Goal: Task Accomplishment & Management: Manage account settings

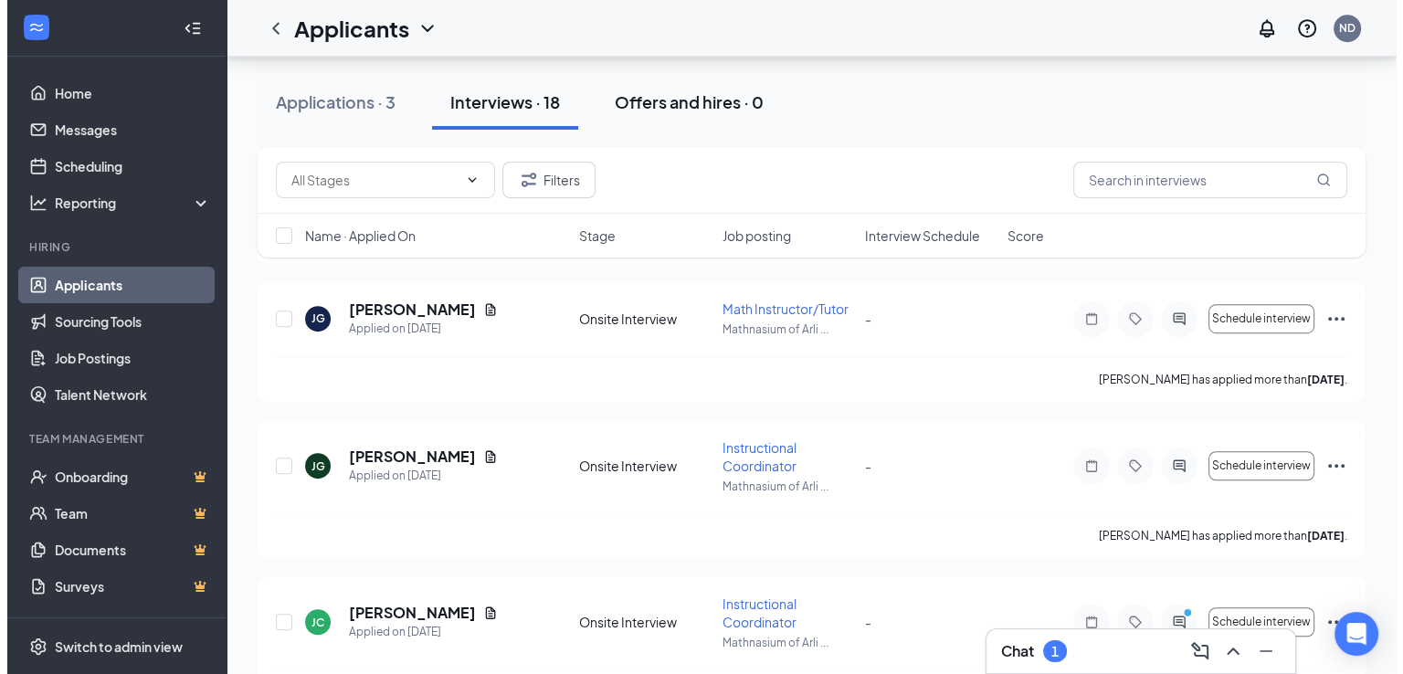
scroll to position [1096, 0]
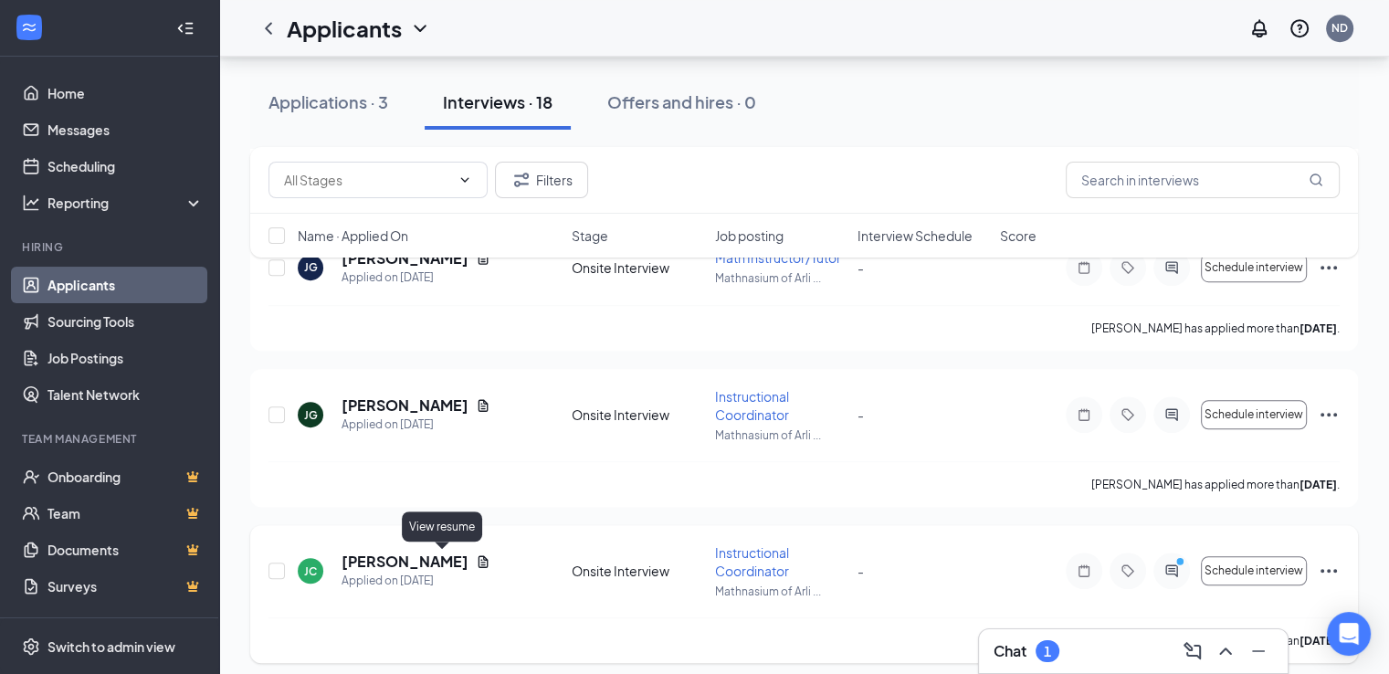
click at [476, 560] on icon "Document" at bounding box center [483, 561] width 15 height 15
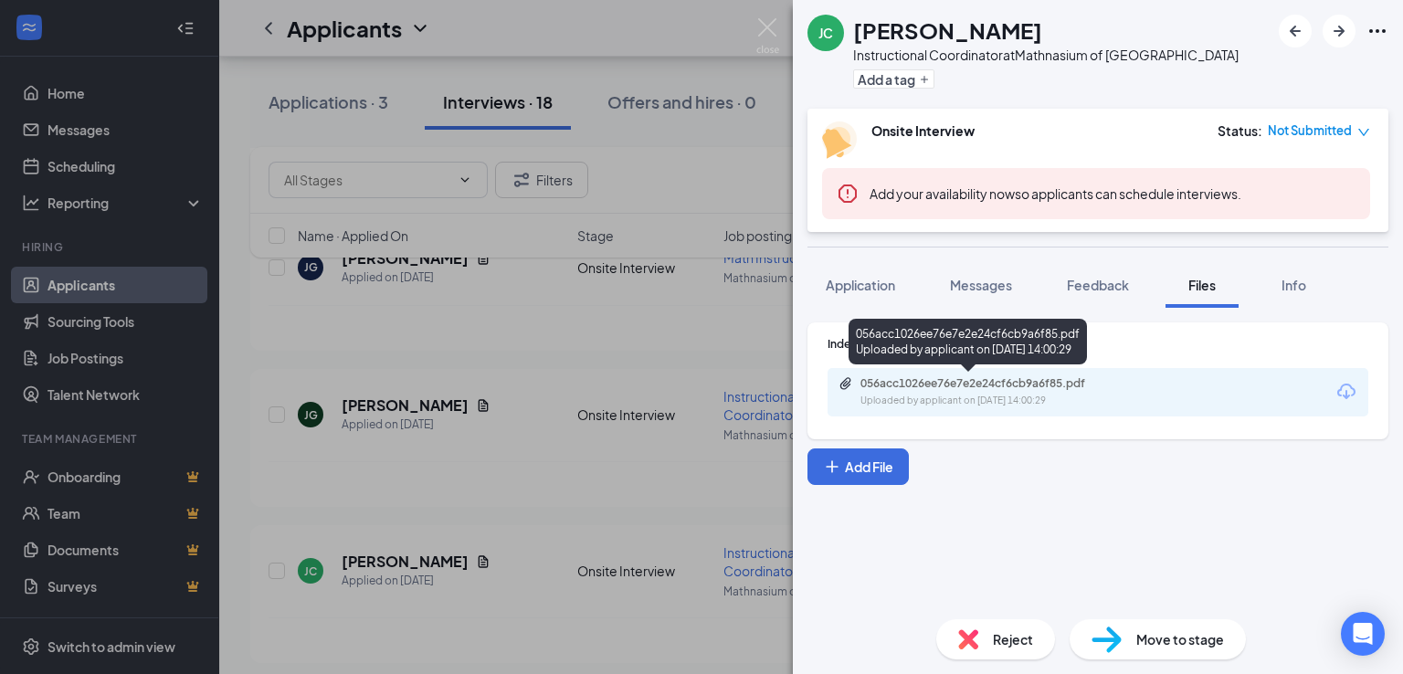
click at [1041, 382] on div "056acc1026ee76e7e2e24cf6cb9a6f85.pdf" at bounding box center [988, 383] width 256 height 15
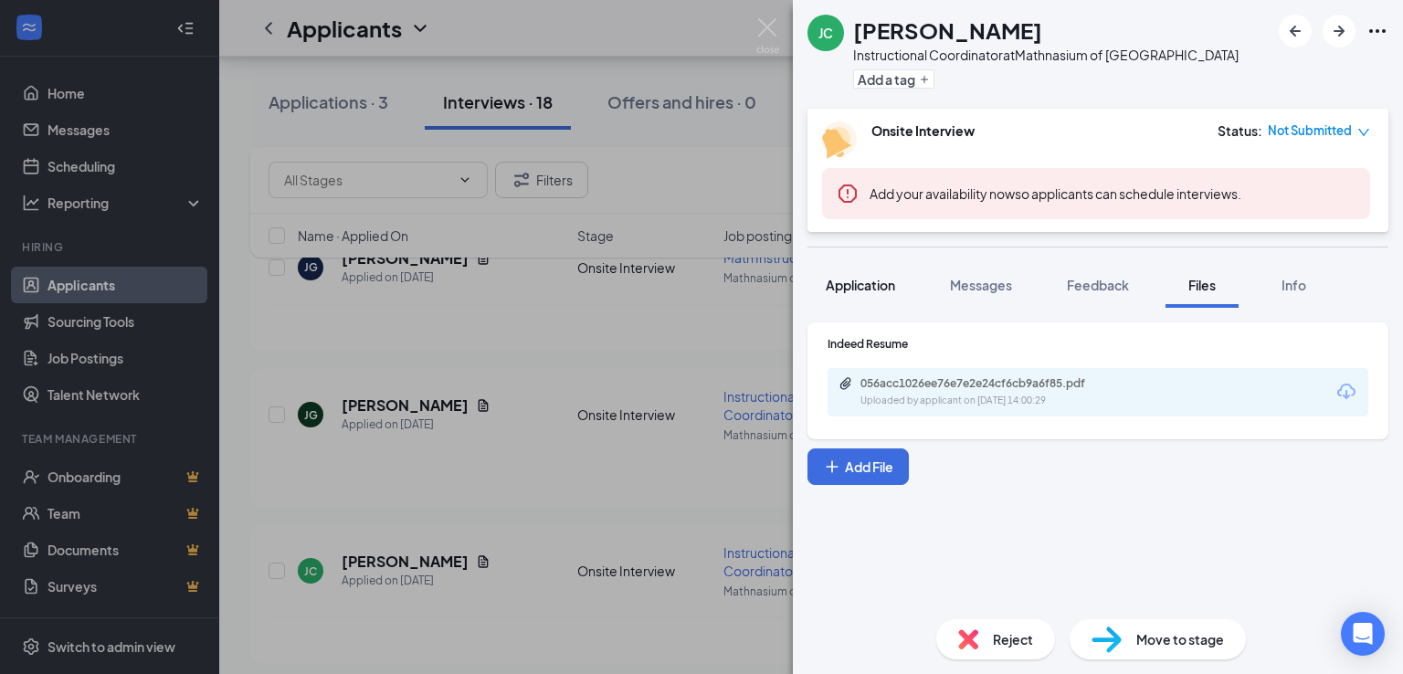
click at [896, 295] on button "Application" at bounding box center [860, 285] width 106 height 46
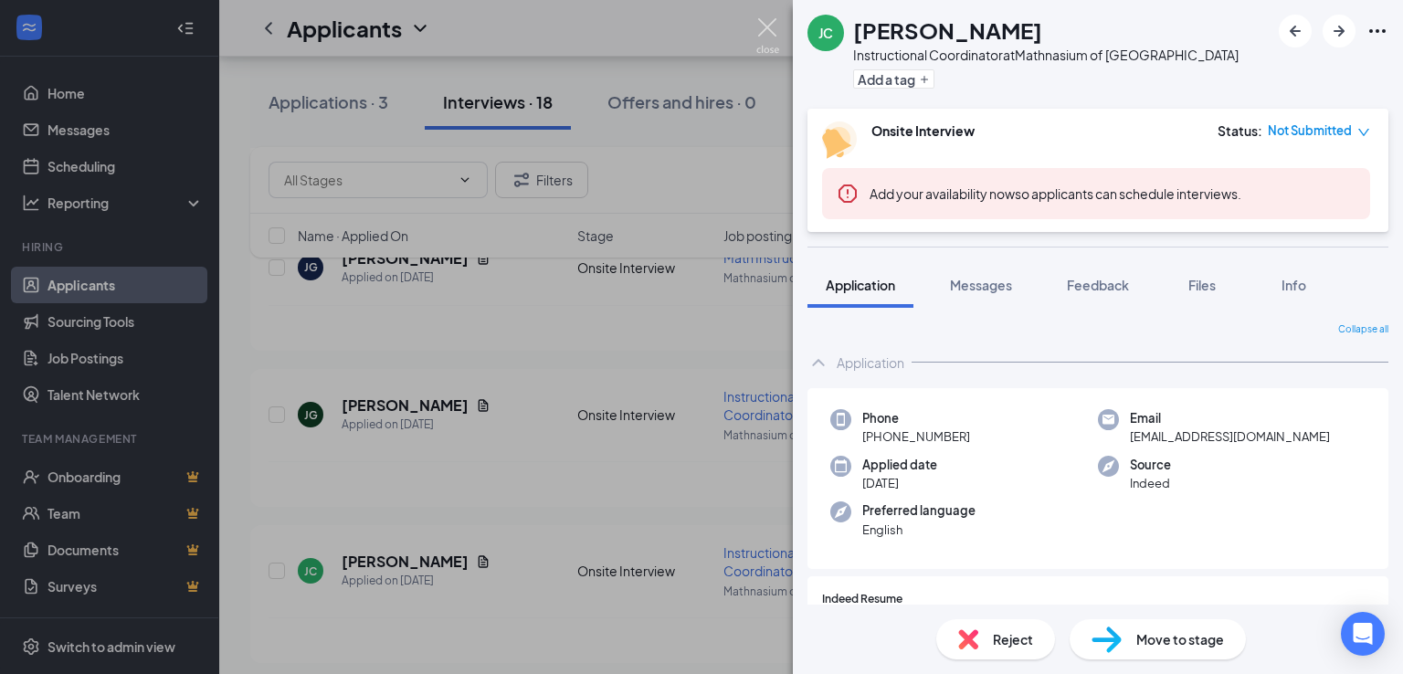
click at [770, 28] on img at bounding box center [767, 36] width 23 height 36
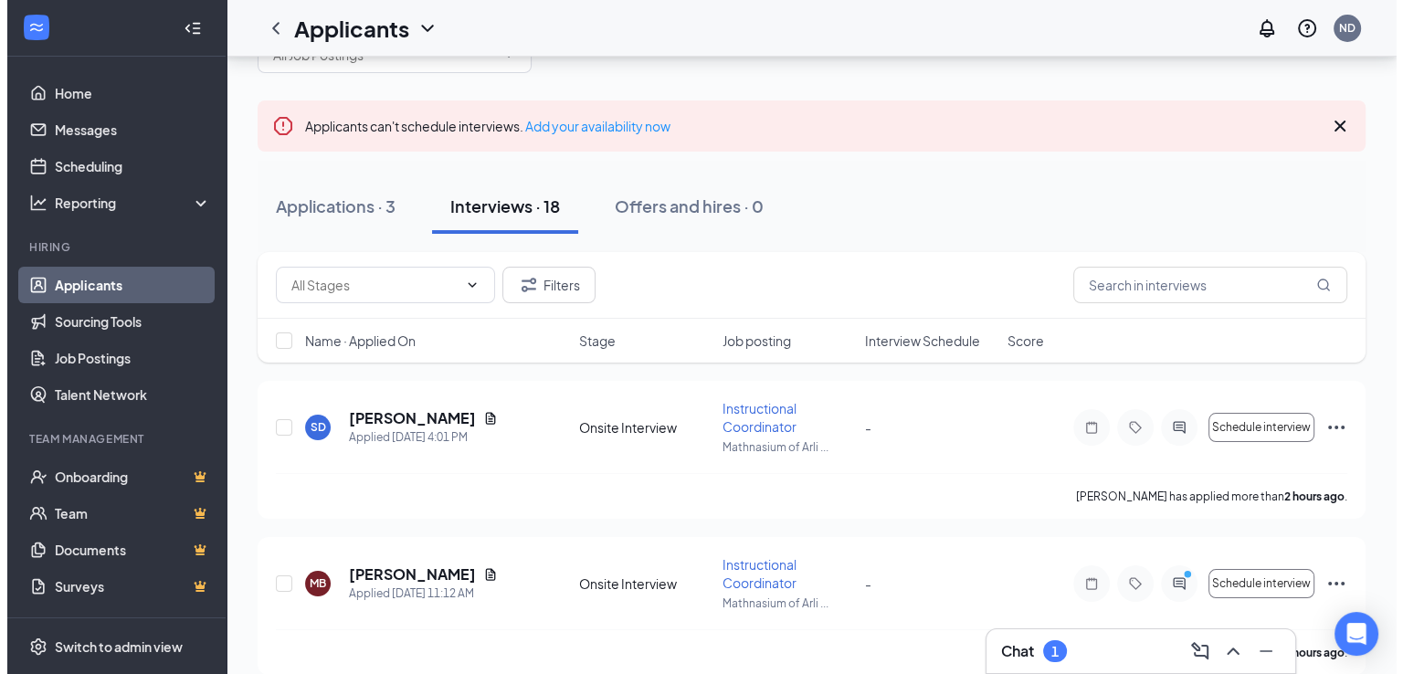
scroll to position [183, 0]
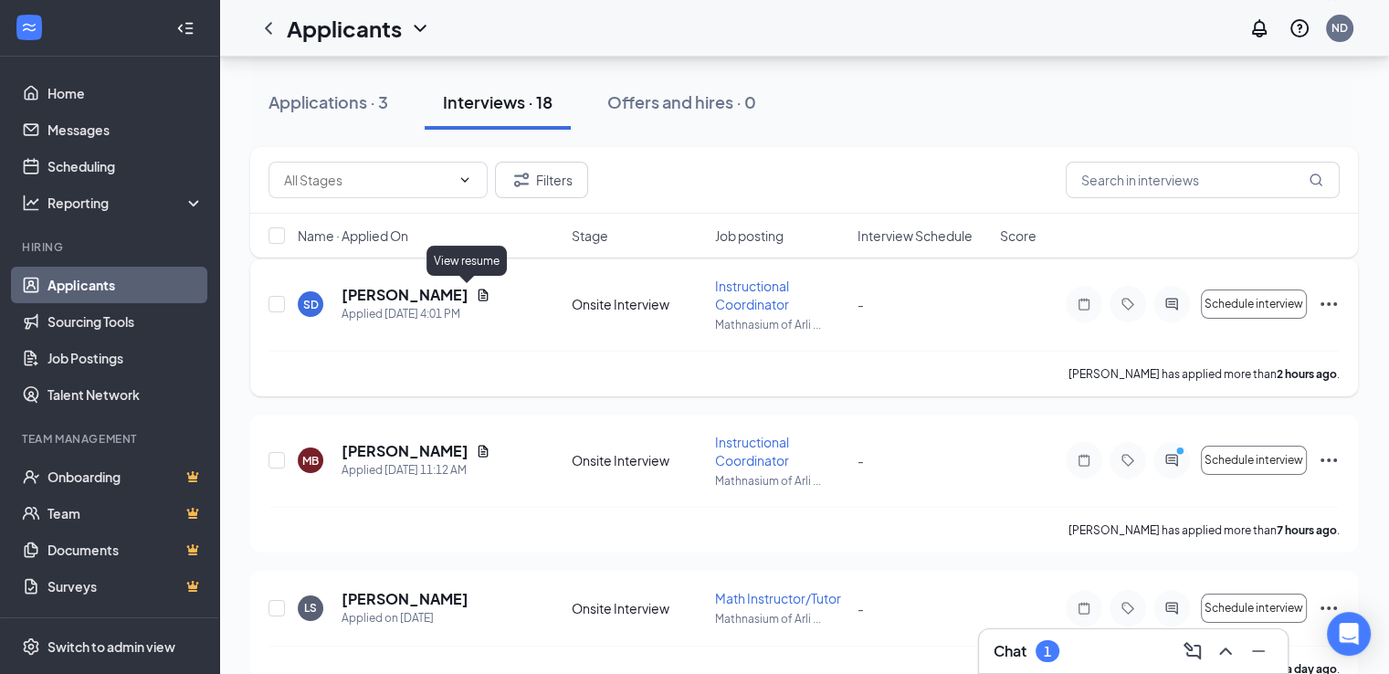
click at [476, 299] on icon "Document" at bounding box center [483, 295] width 15 height 15
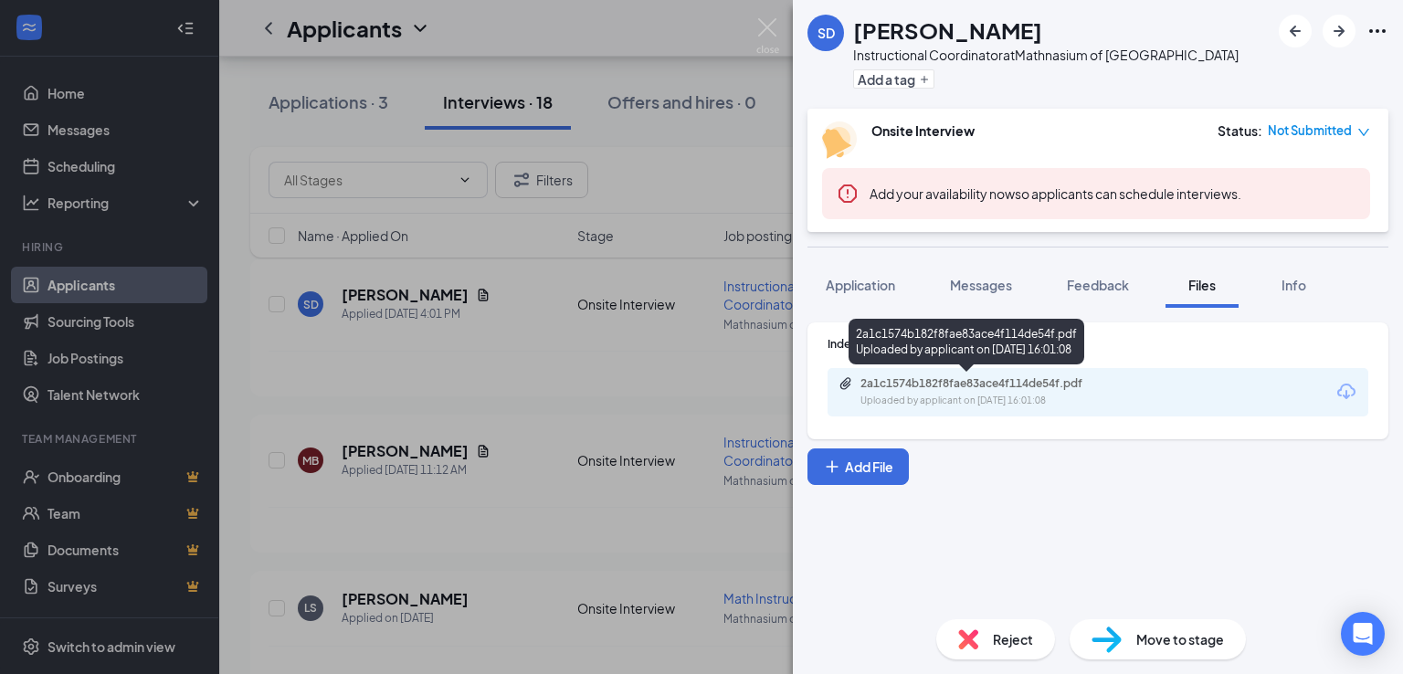
click at [998, 384] on div "2a1c1574b182f8fae83ace4f114de54f.pdf" at bounding box center [988, 383] width 256 height 15
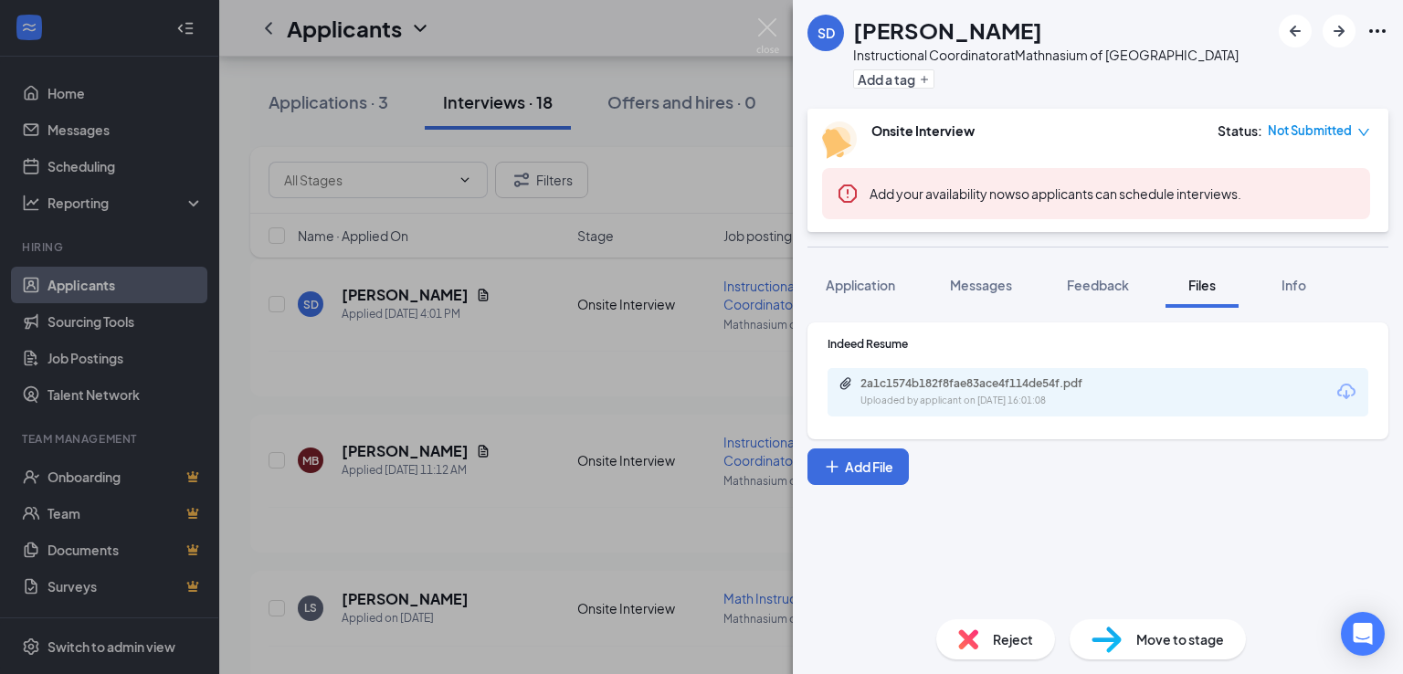
click at [511, 410] on div "SD [PERSON_NAME] Instructional Coordinator at [GEOGRAPHIC_DATA] of [GEOGRAPHIC_…" at bounding box center [701, 337] width 1403 height 674
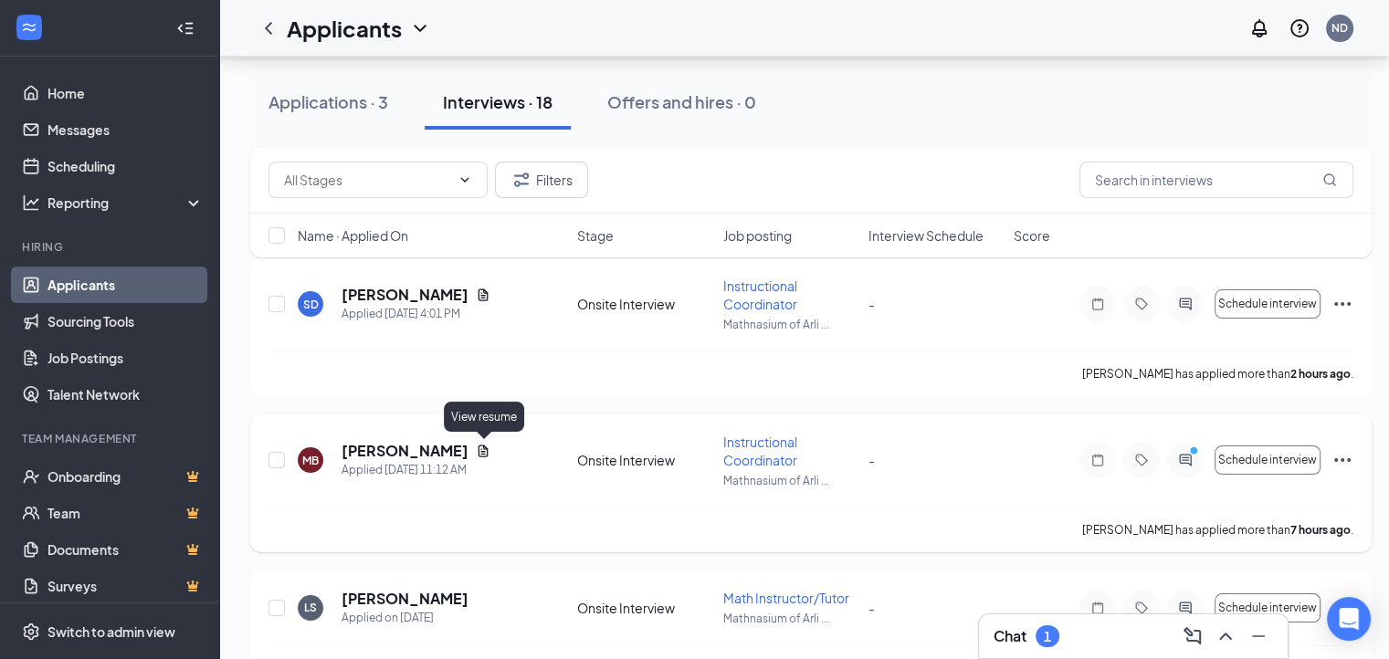
click at [488, 450] on icon "Document" at bounding box center [483, 451] width 15 height 15
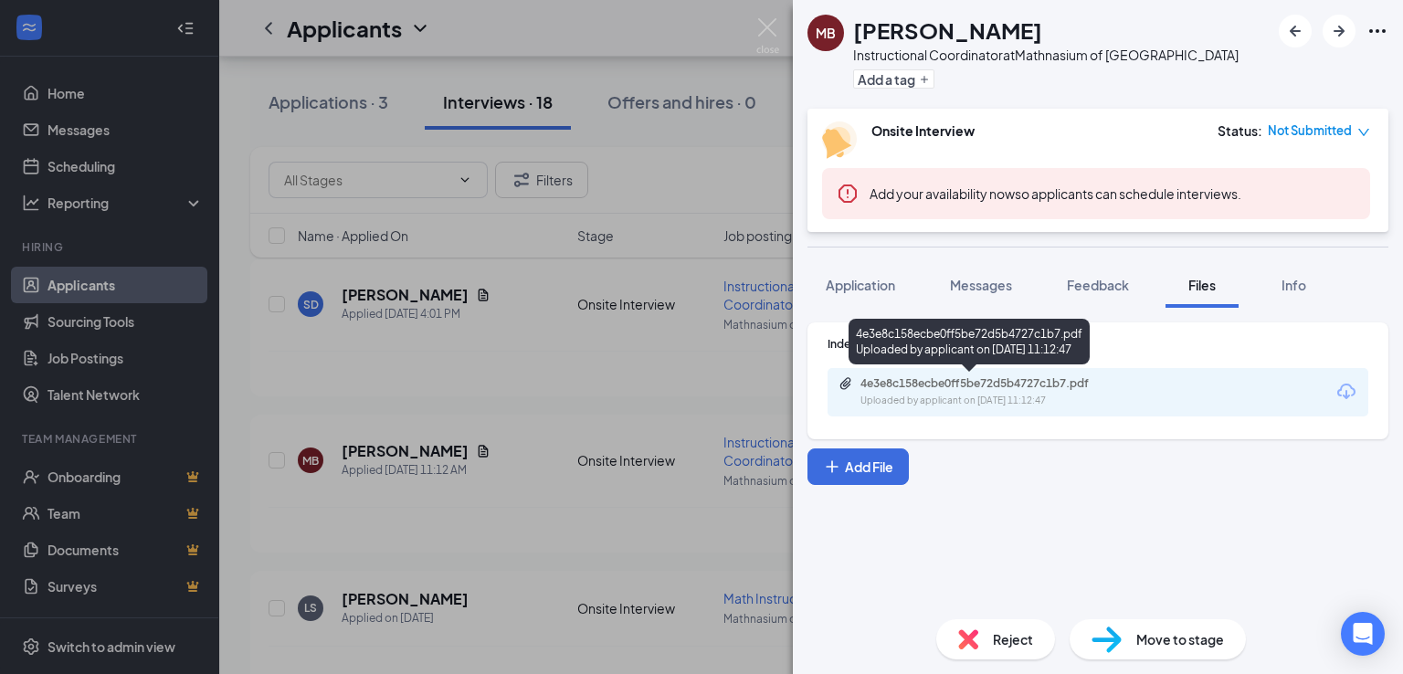
click at [994, 386] on div "4e3e8c158ecbe0ff5be72d5b4727c1b7.pdf" at bounding box center [988, 383] width 256 height 15
